Goal: Transaction & Acquisition: Subscribe to service/newsletter

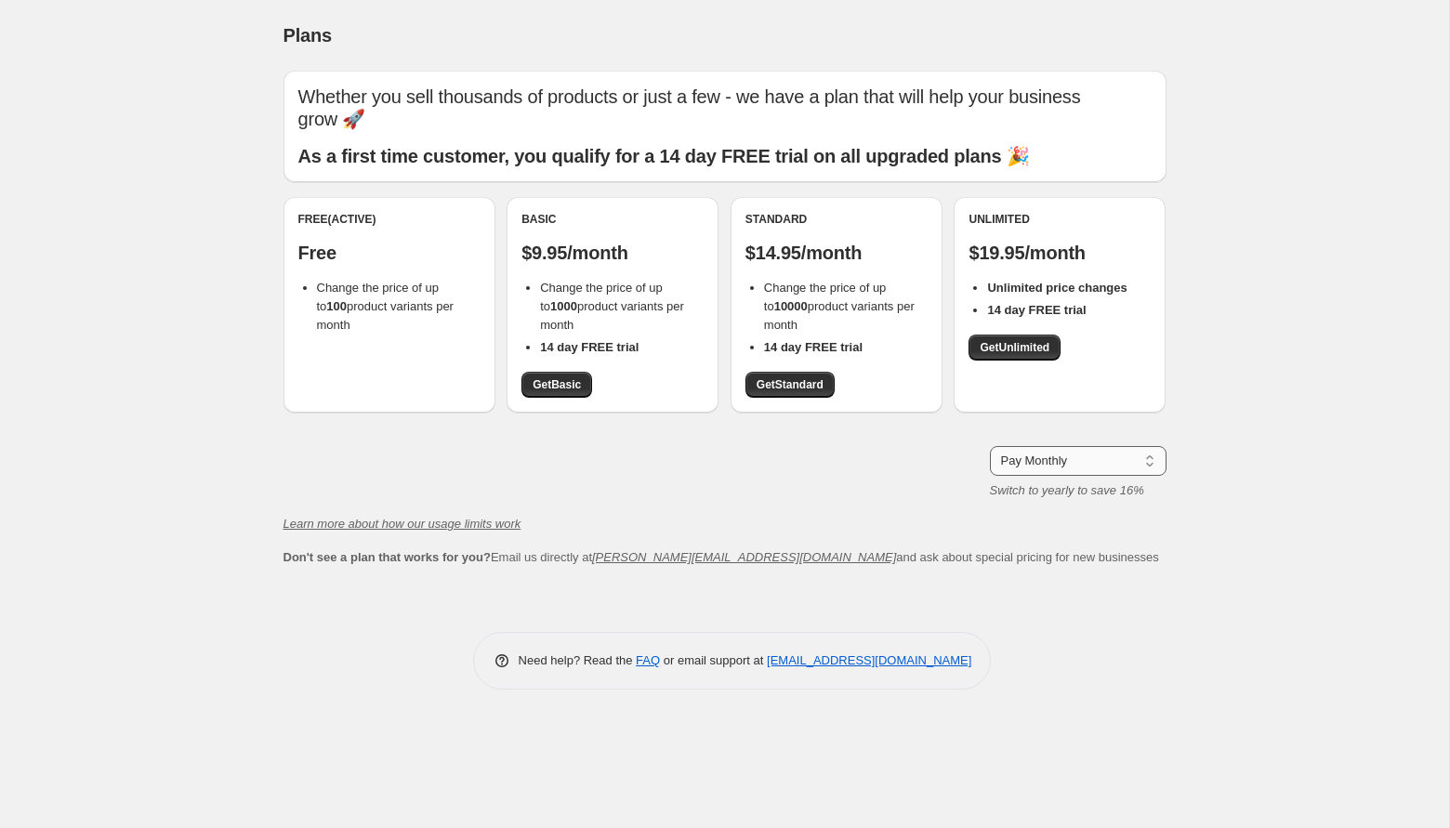
click at [1097, 451] on select "Pay Monthly Pay Yearly (Save 16%)" at bounding box center [1078, 461] width 177 height 30
click at [563, 299] on b "1000" at bounding box center [563, 306] width 27 height 14
click at [621, 420] on div "Whether you sell thousands of products or just a few - we have a plan that will…" at bounding box center [725, 319] width 883 height 497
click at [795, 377] on span "Get Standard" at bounding box center [790, 384] width 67 height 15
